Goal: Task Accomplishment & Management: Use online tool/utility

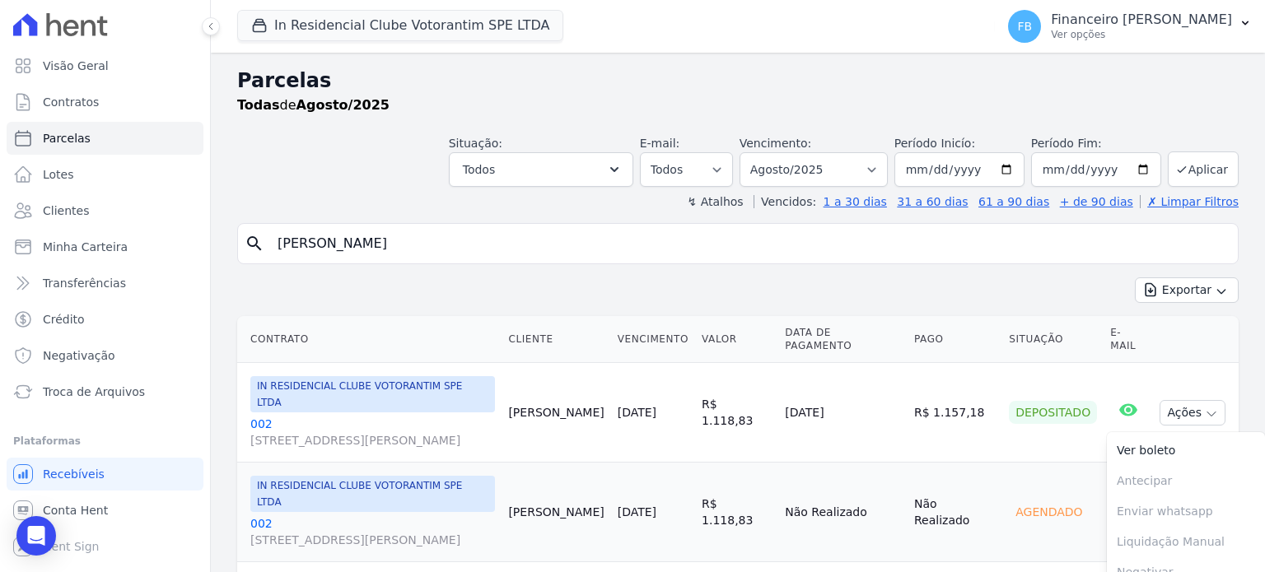
select select
click at [126, 394] on span "Troca de Arquivos" at bounding box center [94, 392] width 102 height 16
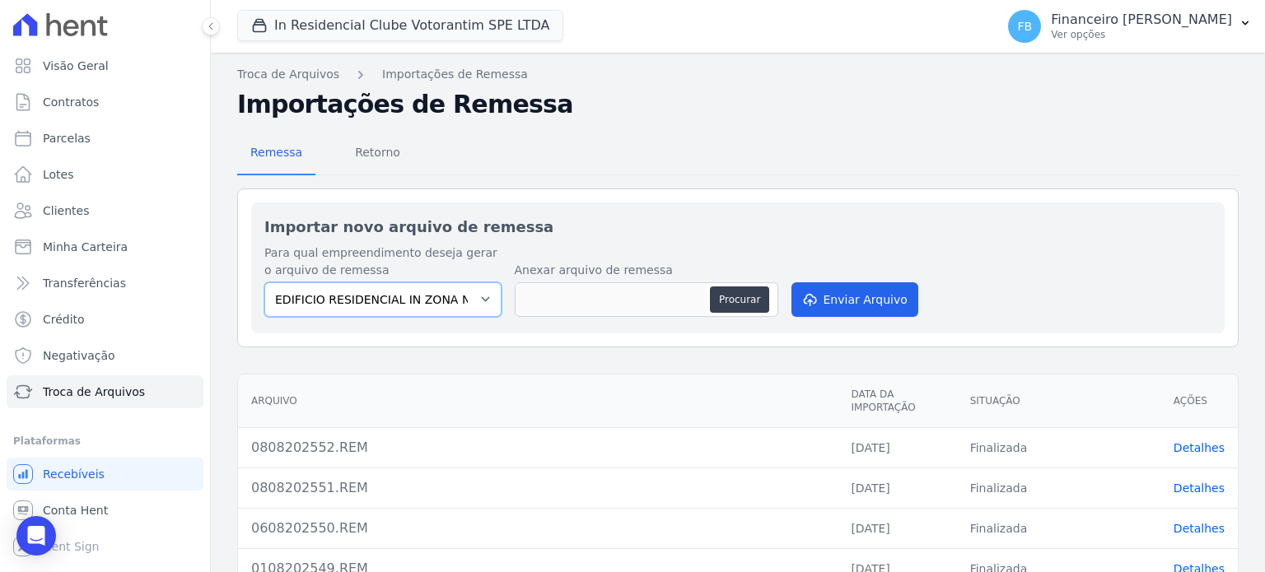
click at [379, 295] on select "EDIFICIO RESIDENCIAL IN ZONA NORTE SPE LTDA IN RESIDENCIAL CLUBE VOTORANTIM SPE…" at bounding box center [382, 299] width 237 height 35
select select "67f8df51-0d42-40b2-950a-8999249ee5ae"
click at [264, 282] on select "EDIFICIO RESIDENCIAL IN ZONA NORTE SPE LTDA IN RESIDENCIAL CLUBE VOTORANTIM SPE…" at bounding box center [382, 299] width 237 height 35
click at [736, 295] on button "Procurar" at bounding box center [739, 299] width 59 height 26
type input "1208202553.REM"
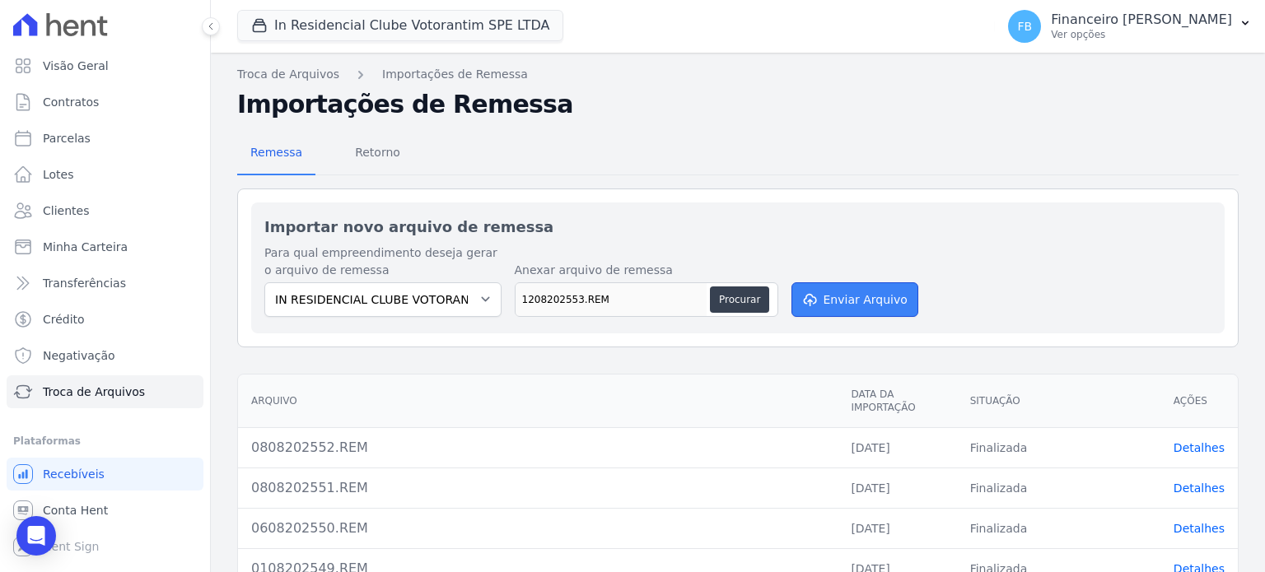
click at [866, 284] on button "Enviar Arquivo" at bounding box center [854, 299] width 127 height 35
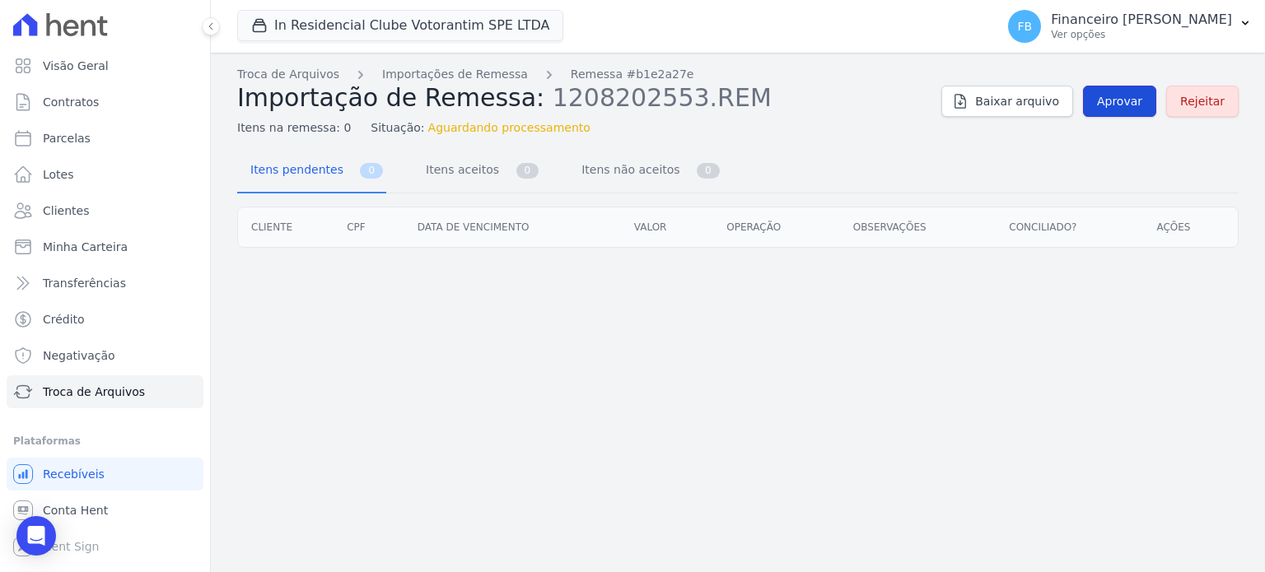
click at [1131, 99] on span "Aprovar" at bounding box center [1119, 101] width 45 height 16
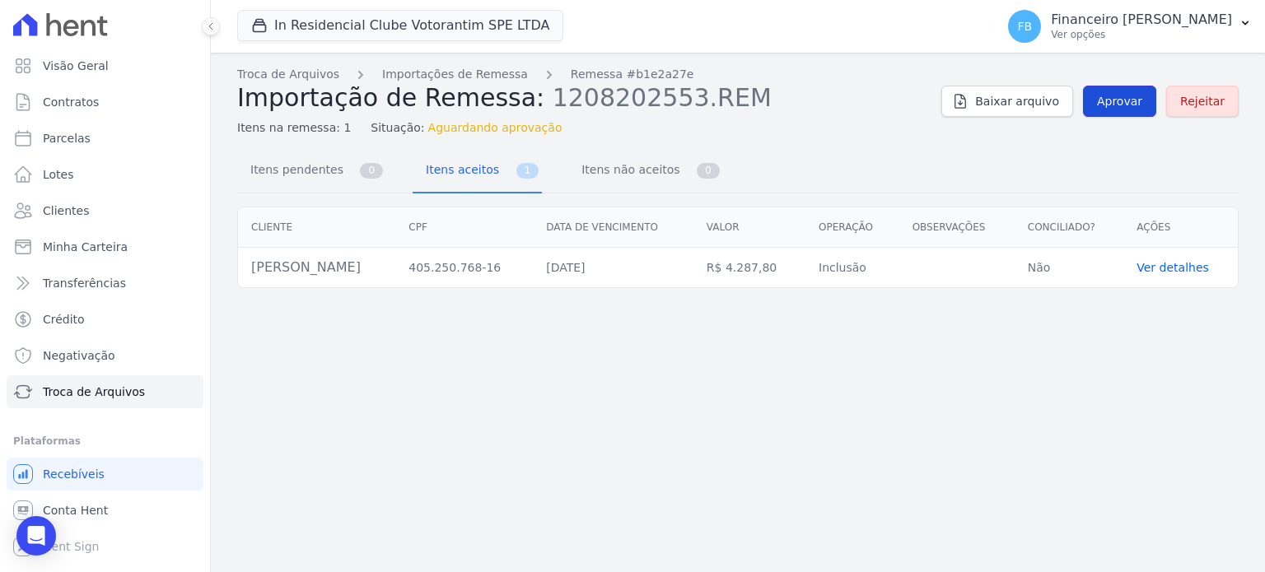
click at [1138, 95] on span "Aprovar" at bounding box center [1119, 101] width 45 height 16
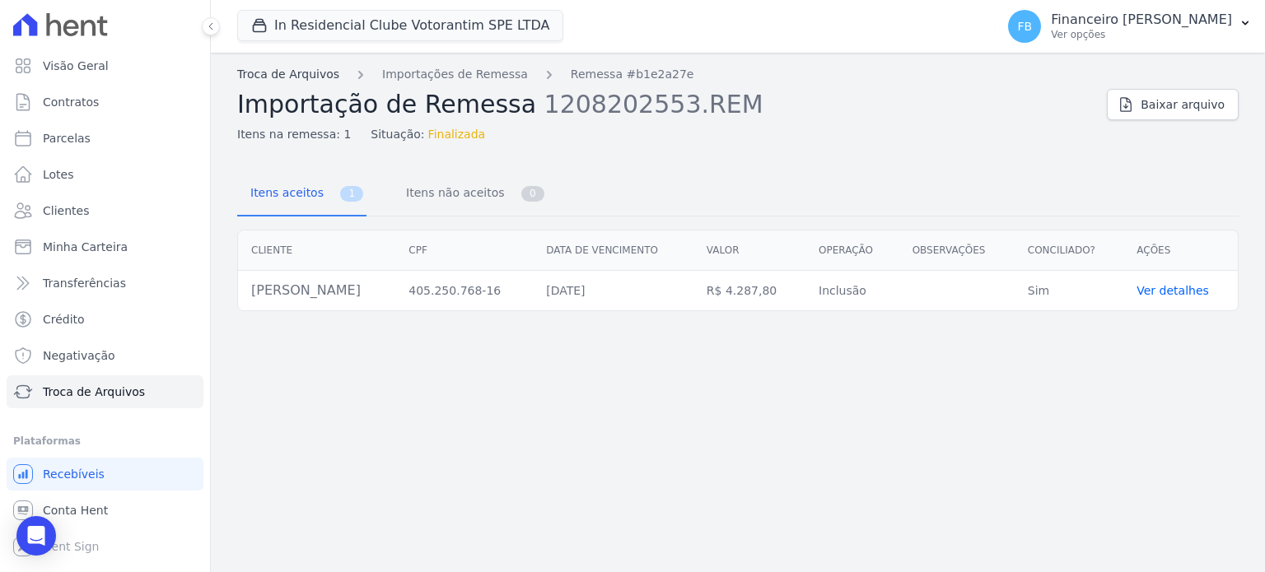
click at [315, 72] on link "Troca de Arquivos" at bounding box center [288, 74] width 102 height 17
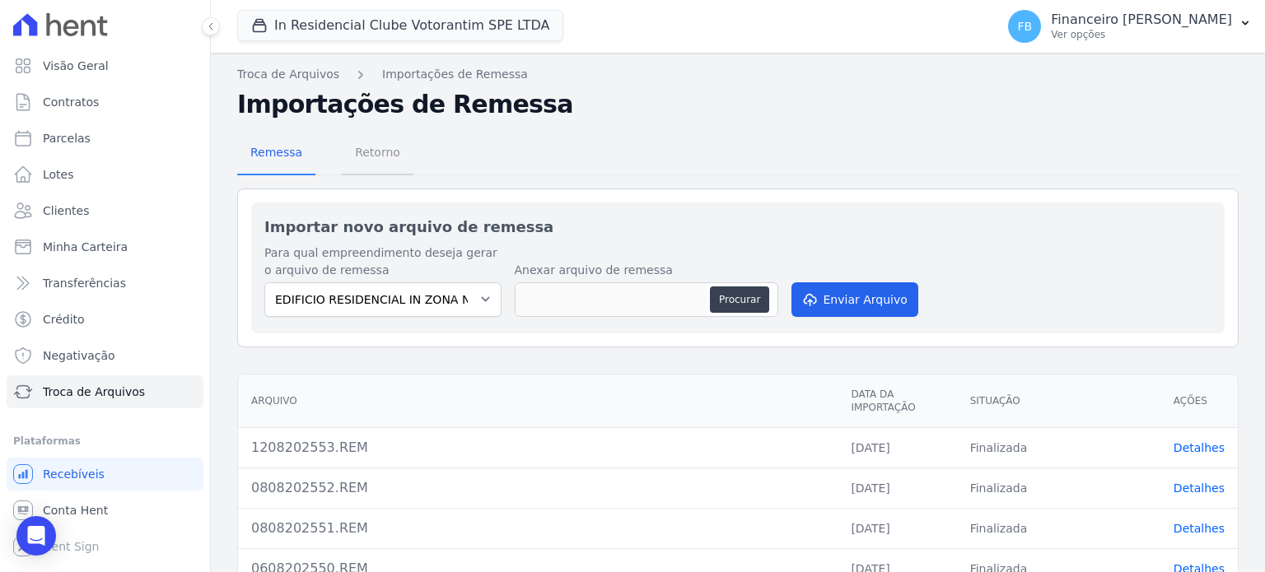
click at [375, 155] on span "Retorno" at bounding box center [377, 152] width 65 height 33
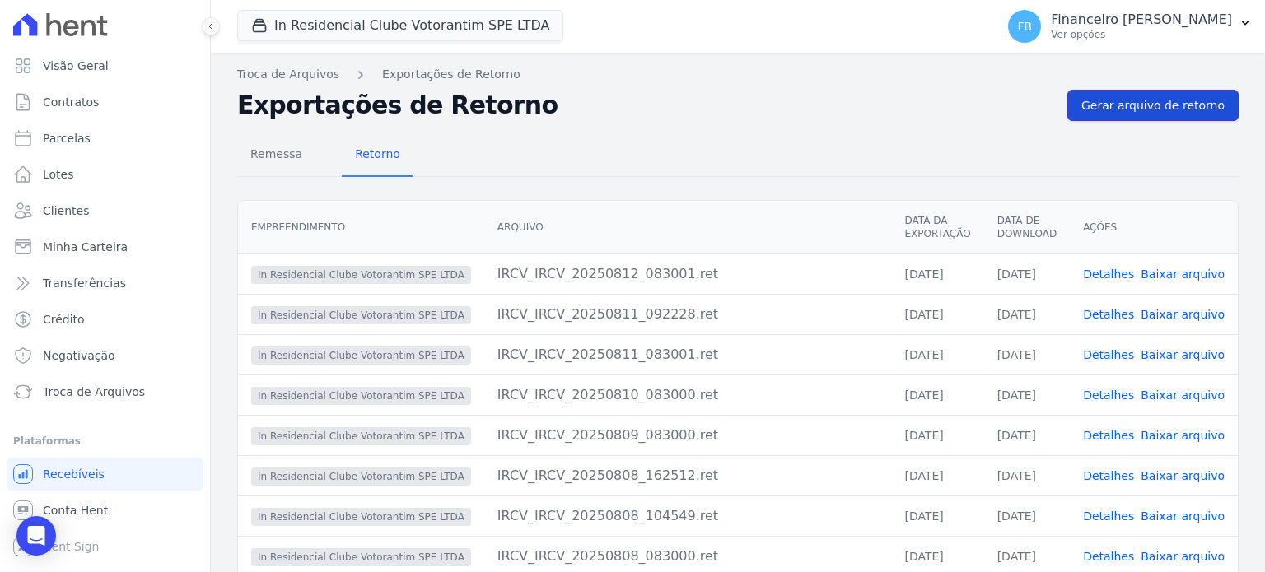
click at [1139, 98] on span "Gerar arquivo de retorno" at bounding box center [1152, 105] width 143 height 16
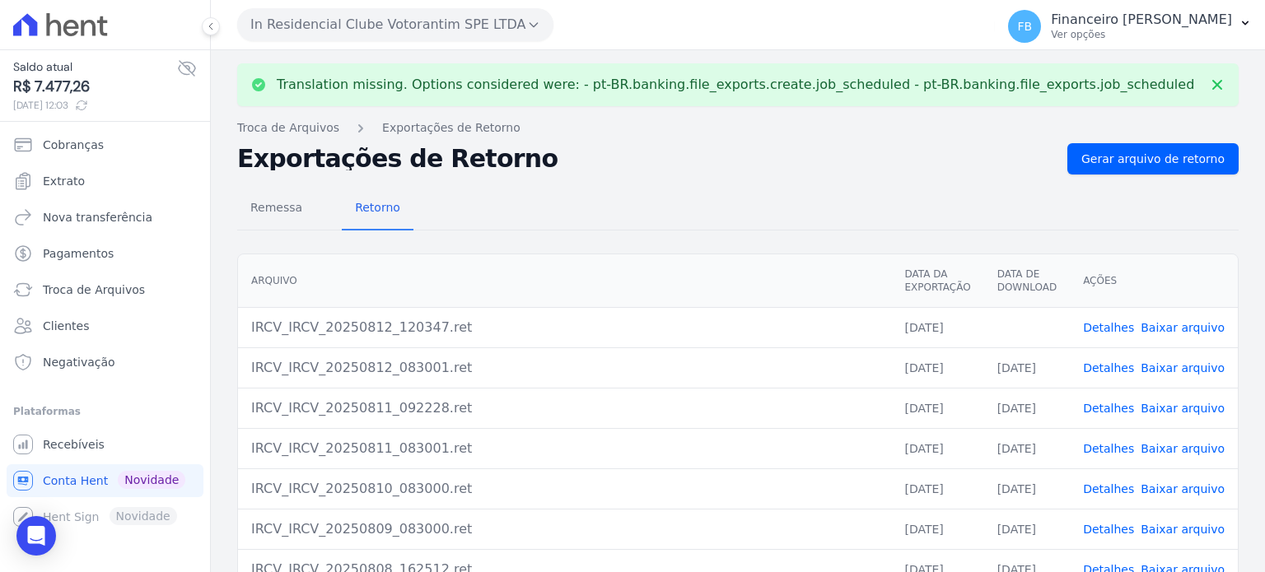
click at [1185, 328] on link "Baixar arquivo" at bounding box center [1182, 327] width 84 height 13
